Goal: Task Accomplishment & Management: Manage account settings

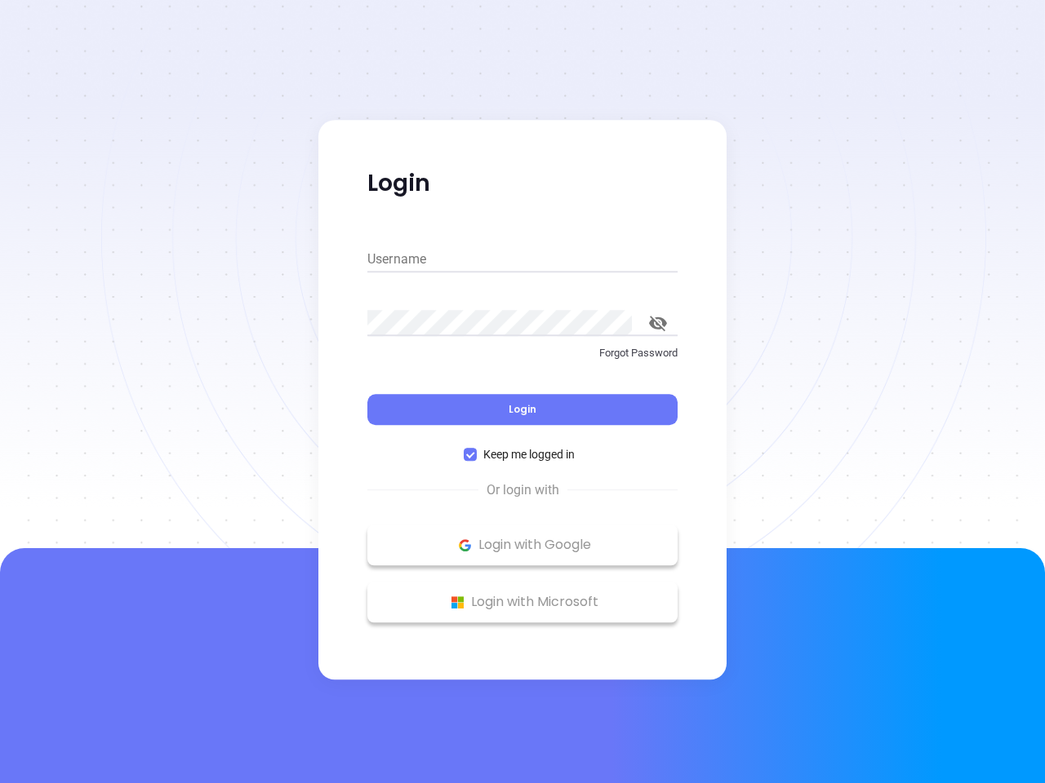
click at [522, 392] on div "Login" at bounding box center [522, 400] width 310 height 51
click at [522, 259] on input "Username" at bounding box center [522, 259] width 310 height 26
click at [658, 323] on icon "toggle password visibility" at bounding box center [658, 324] width 18 height 16
click at [522, 410] on span "Login" at bounding box center [522, 409] width 28 height 14
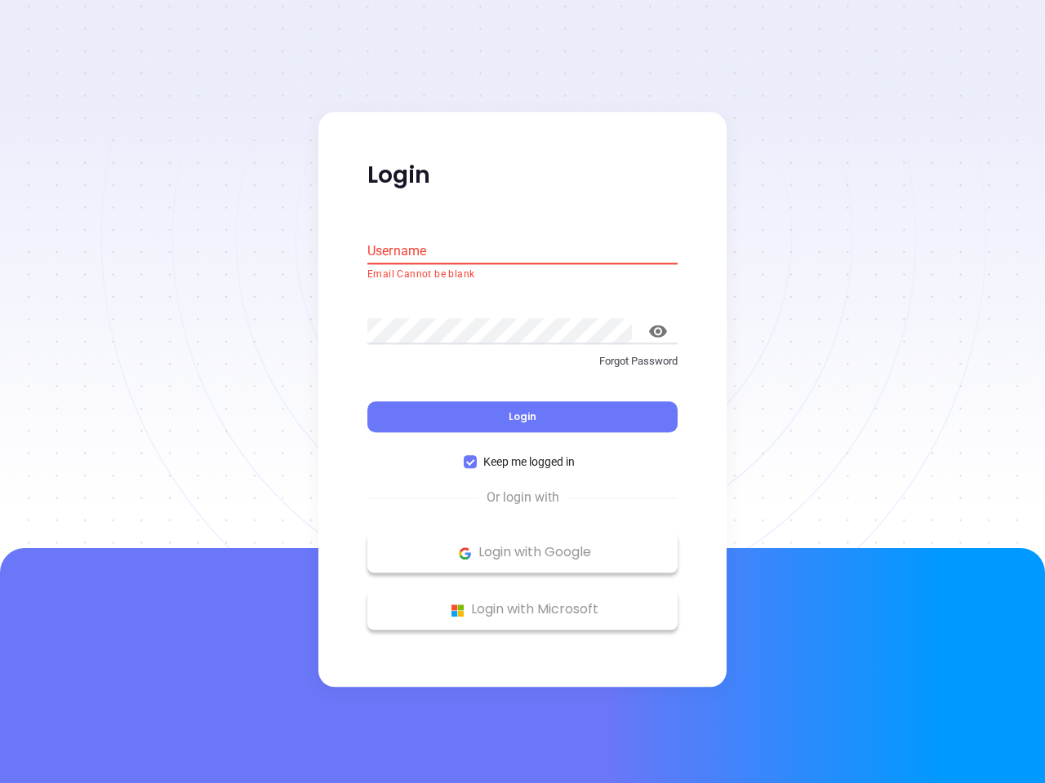
click at [522, 455] on span "Keep me logged in" at bounding box center [529, 463] width 104 height 18
click at [477, 456] on input "Keep me logged in" at bounding box center [469, 462] width 13 height 13
checkbox input "false"
click at [522, 545] on p "Login with Google" at bounding box center [522, 553] width 294 height 24
click at [522, 602] on p "Login with Microsoft" at bounding box center [522, 610] width 294 height 24
